Goal: Task Accomplishment & Management: Manage account settings

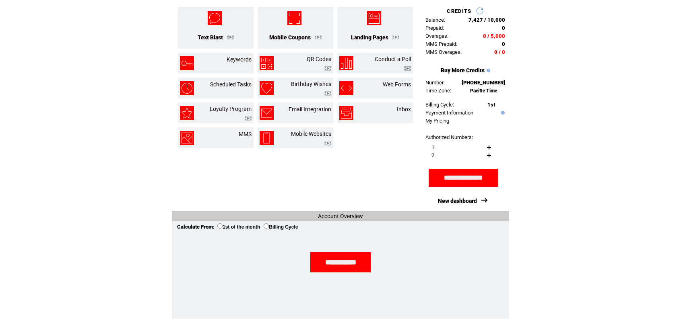
scroll to position [77, 0]
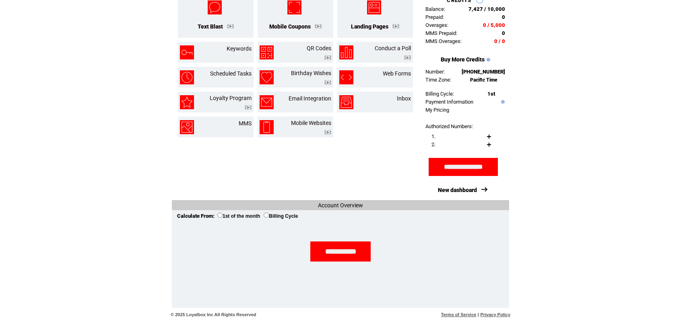
click at [348, 263] on div "**********" at bounding box center [340, 266] width 325 height 80
click at [348, 254] on input "**********" at bounding box center [340, 252] width 60 height 20
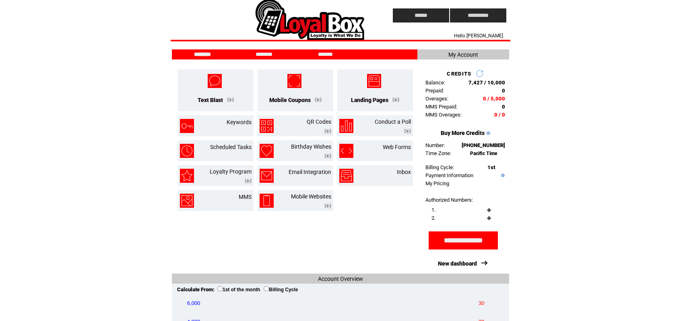
scroll to position [0, 0]
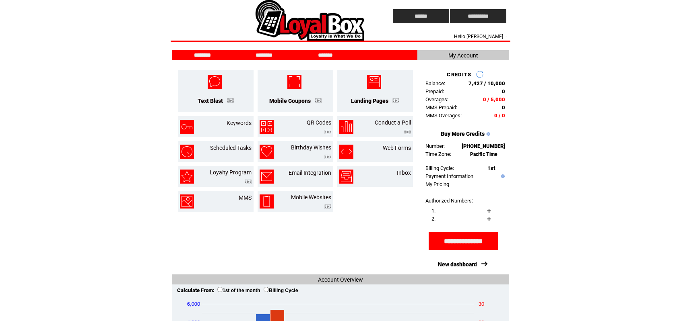
click at [465, 58] on span "My Account" at bounding box center [463, 55] width 30 height 6
click at [467, 56] on span "My Account" at bounding box center [463, 55] width 30 height 6
click at [523, 218] on html "**********" at bounding box center [340, 160] width 681 height 321
click at [465, 60] on tbody "******** ******** ******* My Account Text Blast Mobile Coupons Landing Pages" at bounding box center [340, 216] width 337 height 332
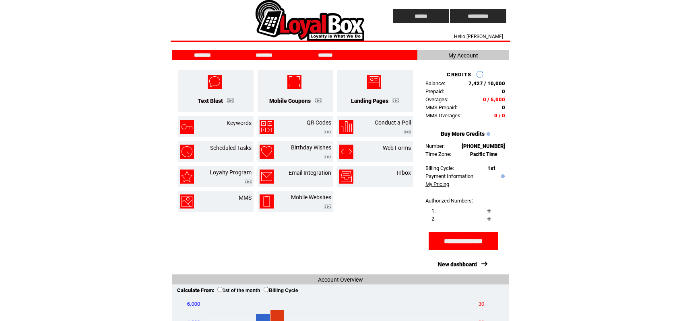
click at [441, 187] on link "My Pricing" at bounding box center [437, 184] width 24 height 6
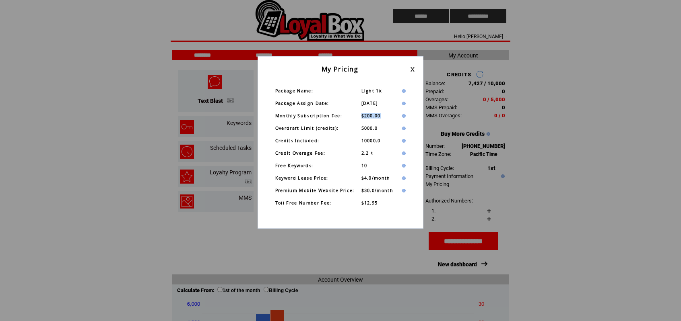
drag, startPoint x: 385, startPoint y: 117, endPoint x: 361, endPoint y: 117, distance: 24.1
click at [361, 117] on td "$200.00" at bounding box center [377, 116] width 33 height 6
click at [365, 118] on span "$200.00" at bounding box center [370, 116] width 19 height 6
drag, startPoint x: 383, startPoint y: 116, endPoint x: 362, endPoint y: 116, distance: 21.3
click at [362, 116] on td "$200.00" at bounding box center [377, 116] width 33 height 6
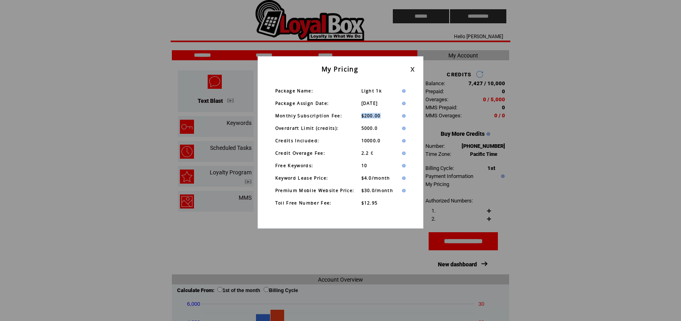
click at [362, 115] on span "$200.00" at bounding box center [370, 116] width 19 height 6
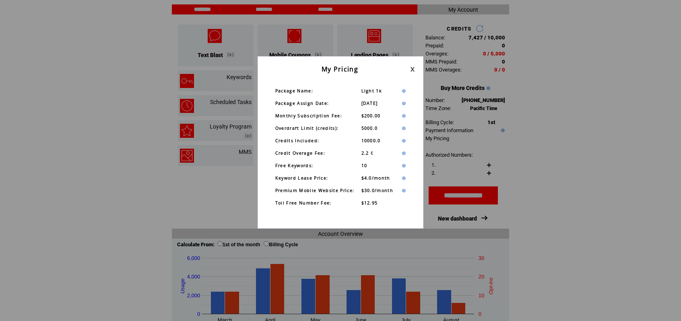
scroll to position [77, 0]
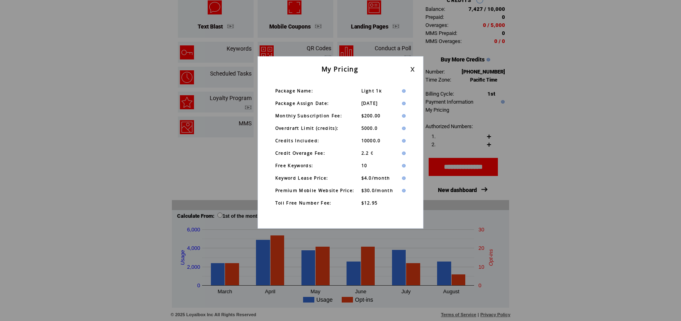
click at [411, 69] on link at bounding box center [412, 69] width 5 height 5
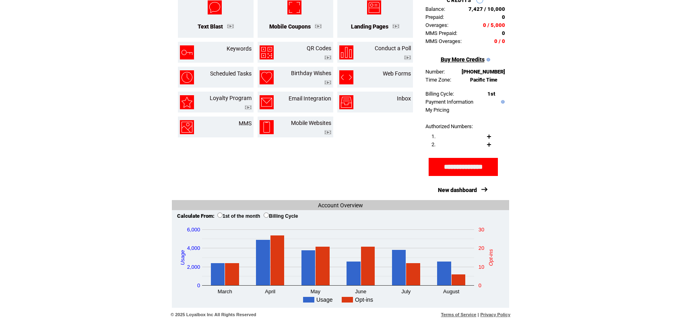
click at [471, 56] on link "Buy More Credits" at bounding box center [462, 59] width 44 height 6
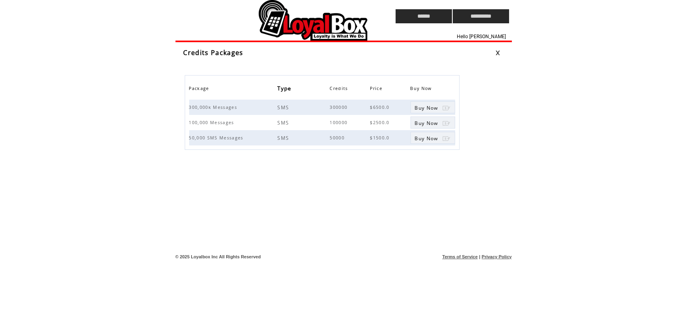
click at [493, 38] on span "Hello [PERSON_NAME]" at bounding box center [481, 37] width 49 height 6
click at [484, 35] on span "Hello [PERSON_NAME]" at bounding box center [481, 37] width 49 height 6
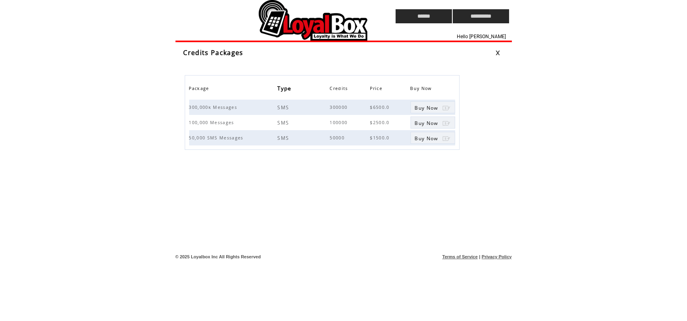
click at [498, 51] on link at bounding box center [497, 52] width 5 height 5
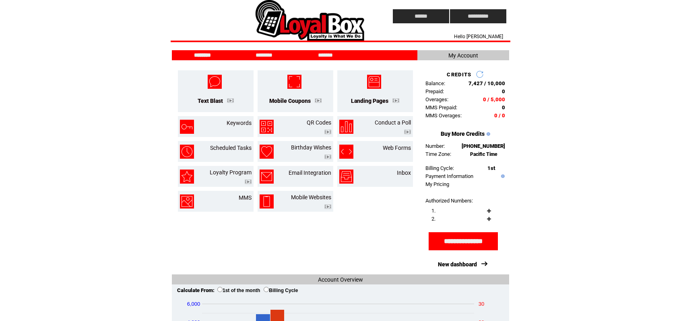
click at [465, 53] on span "My Account" at bounding box center [463, 55] width 30 height 6
click at [451, 179] on link "Payment Information" at bounding box center [449, 176] width 48 height 6
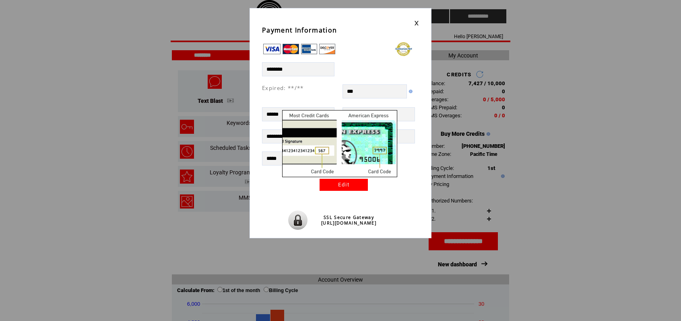
click at [409, 91] on img at bounding box center [410, 92] width 6 height 4
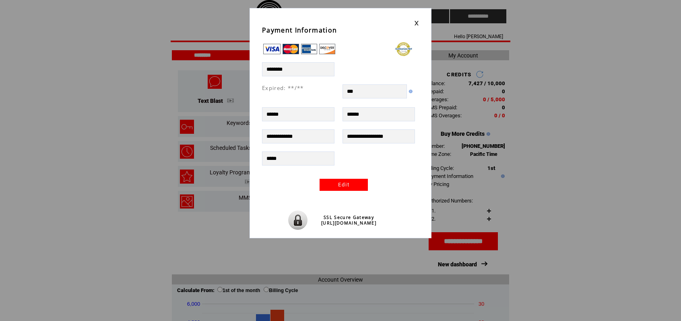
click at [417, 21] on link at bounding box center [416, 23] width 5 height 5
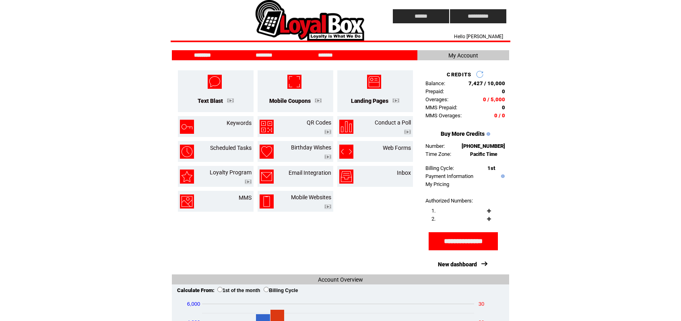
click at [499, 178] on img at bounding box center [502, 177] width 6 height 4
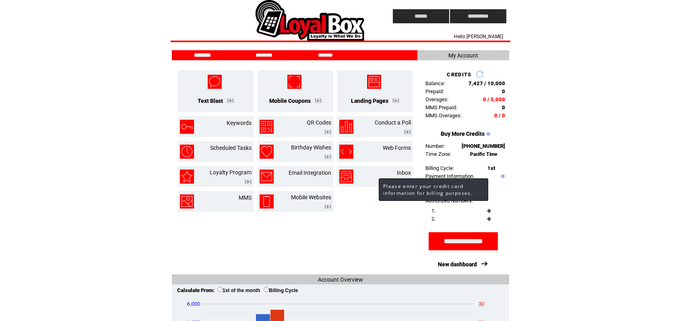
drag, startPoint x: 535, startPoint y: 173, endPoint x: 523, endPoint y: 175, distance: 12.2
click at [536, 173] on html "**********" at bounding box center [340, 160] width 681 height 321
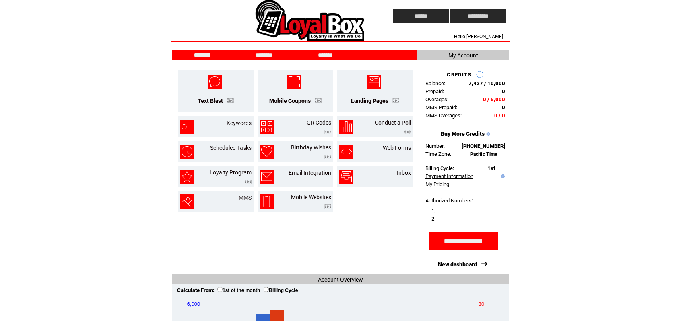
click at [452, 178] on link "Payment Information" at bounding box center [449, 176] width 48 height 6
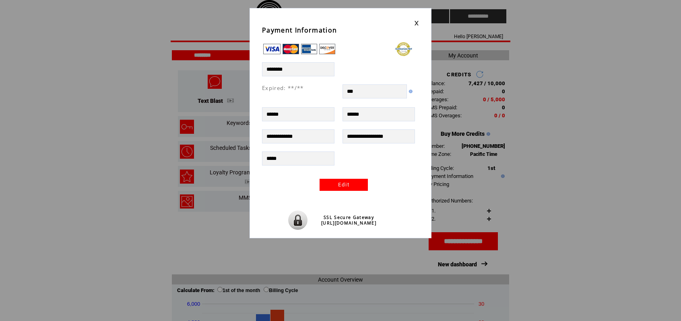
click at [416, 22] on link at bounding box center [416, 23] width 5 height 5
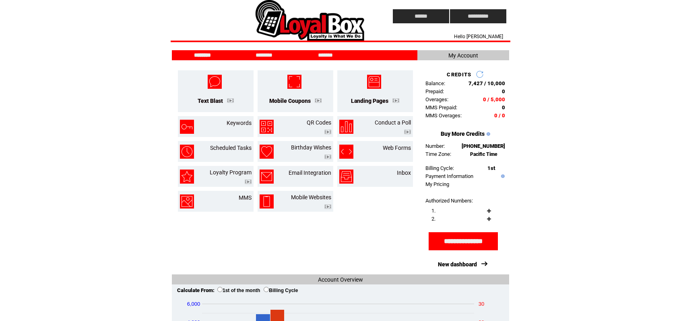
click at [487, 136] on img at bounding box center [487, 134] width 6 height 4
click at [534, 115] on html "**********" at bounding box center [340, 160] width 681 height 321
click at [438, 187] on link "My Pricing" at bounding box center [437, 184] width 24 height 6
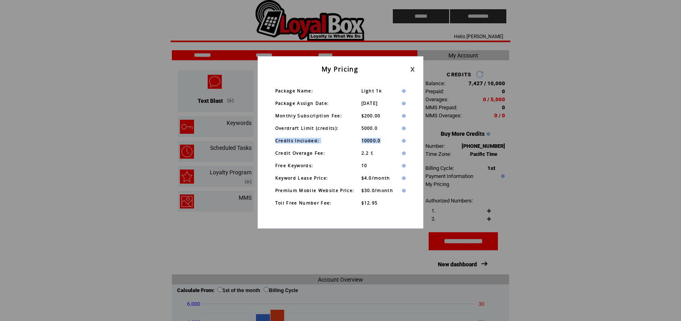
drag, startPoint x: 383, startPoint y: 142, endPoint x: 274, endPoint y: 142, distance: 108.6
click at [274, 142] on table "Package Name: Light 1k Package Assign Date: [DATE] Monthly Subscription Fee: $2…" at bounding box center [340, 147] width 143 height 131
drag, startPoint x: 379, startPoint y: 119, endPoint x: 349, endPoint y: 118, distance: 30.2
click at [349, 118] on tr "Monthly Subscription Fee: $200.00" at bounding box center [340, 116] width 131 height 6
click at [412, 69] on link at bounding box center [412, 69] width 5 height 5
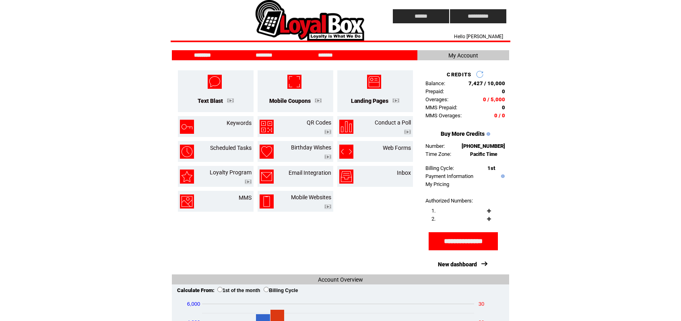
click at [403, 209] on td at bounding box center [374, 201] width 79 height 24
